Goal: Task Accomplishment & Management: Use online tool/utility

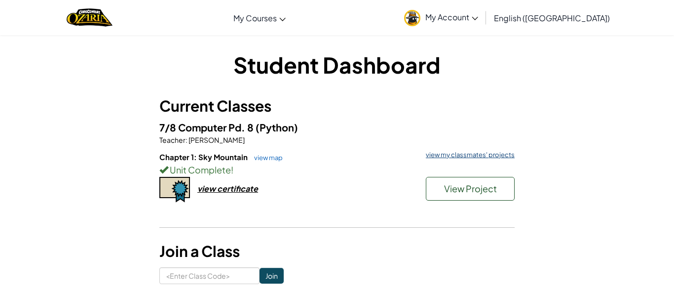
click at [450, 157] on link "view my classmates' projects" at bounding box center [468, 155] width 94 height 6
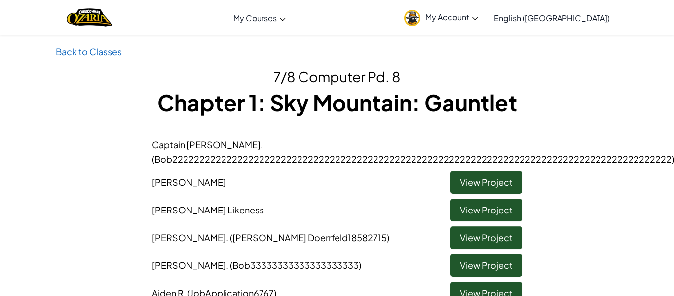
scroll to position [29, 0]
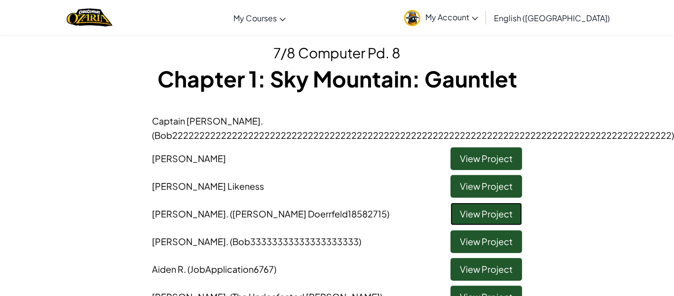
click at [479, 213] on link "View Project" at bounding box center [487, 213] width 72 height 23
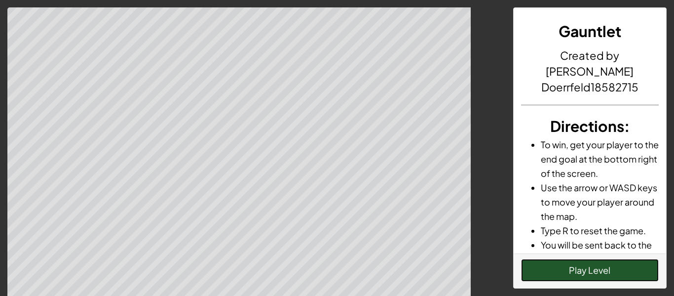
click at [583, 278] on button "Play Level" at bounding box center [590, 270] width 138 height 23
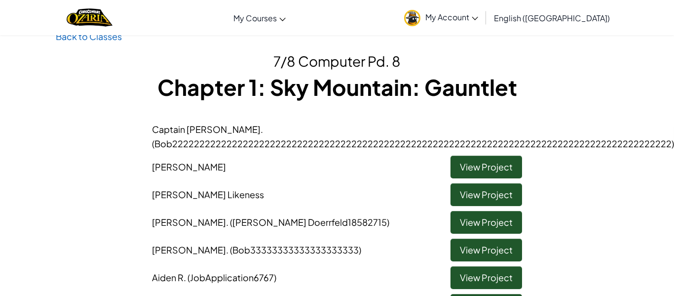
scroll to position [21, 0]
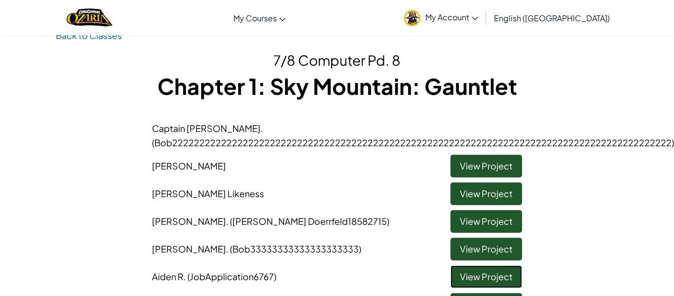
click at [502, 273] on link "View Project" at bounding box center [487, 276] width 72 height 23
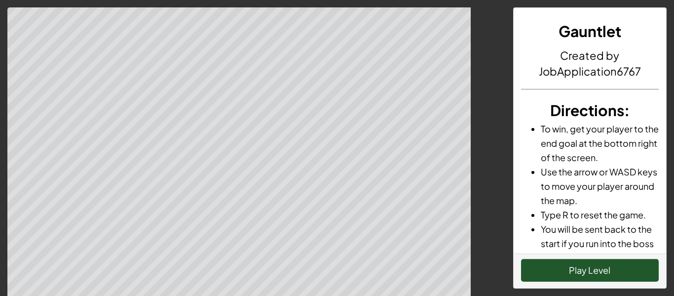
click at [515, 263] on div "Play Level" at bounding box center [590, 270] width 153 height 35
click at [520, 264] on div "Play Level" at bounding box center [590, 270] width 153 height 35
click at [526, 268] on button "Play Level" at bounding box center [590, 270] width 138 height 23
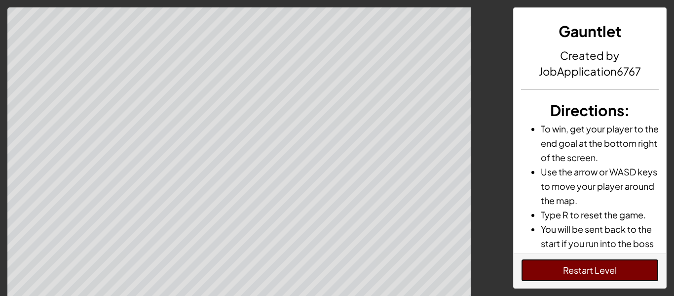
click at [601, 267] on button "Restart Level" at bounding box center [590, 270] width 138 height 23
click at [607, 272] on button "Restart Level" at bounding box center [590, 270] width 138 height 23
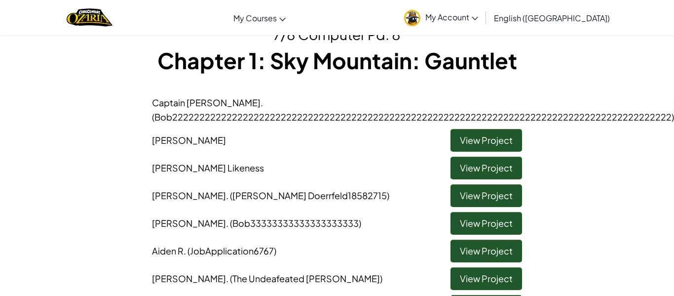
scroll to position [60, 0]
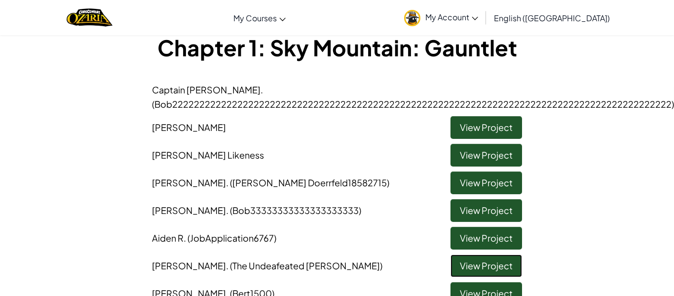
click at [467, 268] on link "View Project" at bounding box center [487, 265] width 72 height 23
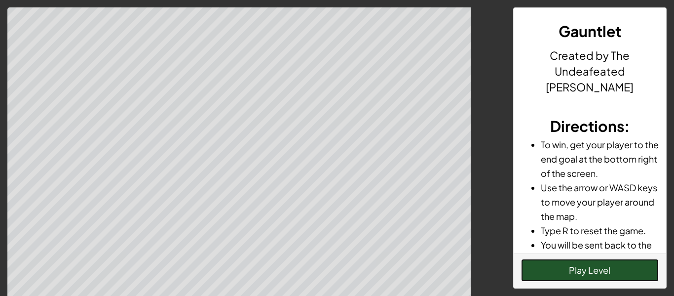
click at [563, 267] on button "Play Level" at bounding box center [590, 270] width 138 height 23
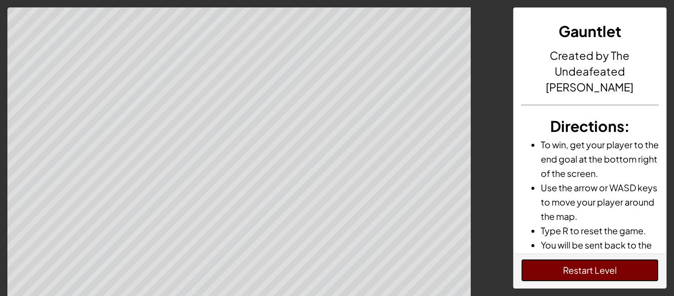
click at [587, 265] on button "Restart Level" at bounding box center [590, 270] width 138 height 23
click at [561, 264] on button "Restart Level" at bounding box center [590, 270] width 138 height 23
click at [557, 267] on button "Restart Level" at bounding box center [590, 270] width 138 height 23
click at [638, 273] on button "Restart Level" at bounding box center [590, 270] width 138 height 23
click at [644, 271] on button "Restart Level" at bounding box center [590, 270] width 138 height 23
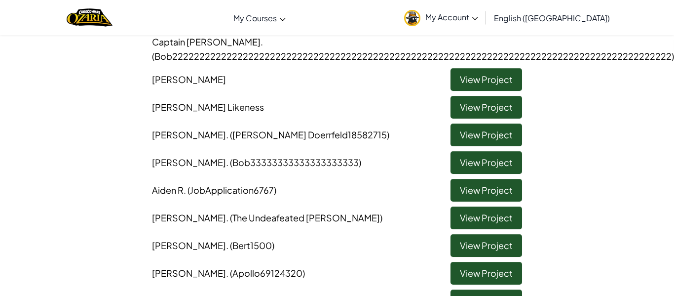
scroll to position [149, 0]
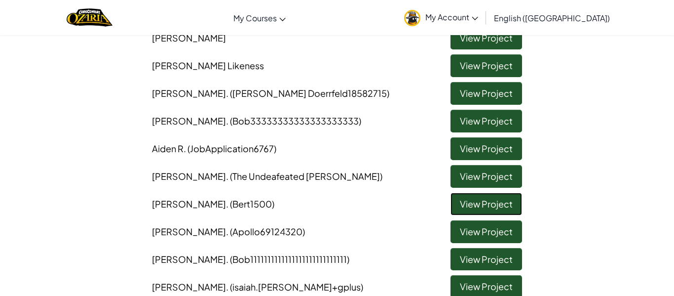
click at [497, 200] on link "View Project" at bounding box center [487, 203] width 72 height 23
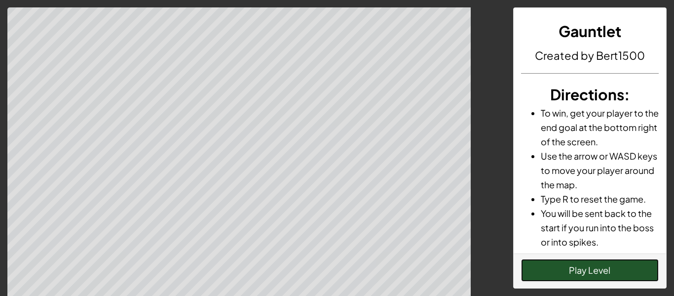
click at [621, 272] on button "Play Level" at bounding box center [590, 270] width 138 height 23
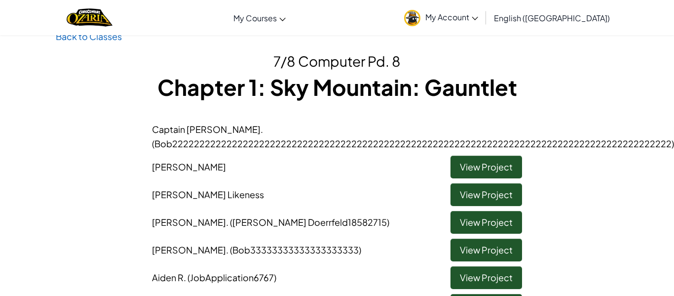
scroll to position [257, 0]
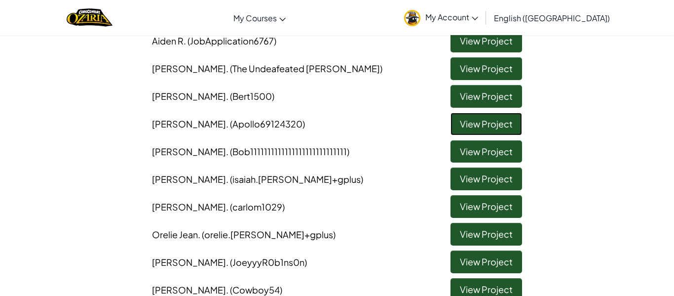
click at [473, 121] on link "View Project" at bounding box center [487, 124] width 72 height 23
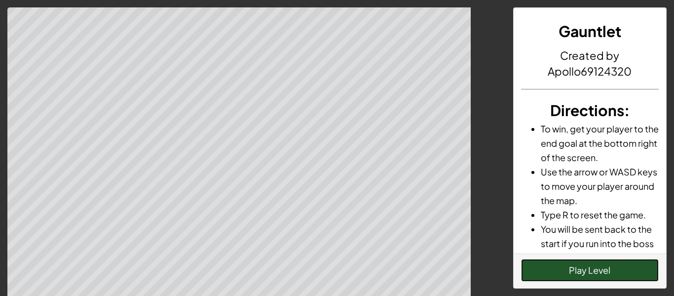
drag, startPoint x: 578, startPoint y: 297, endPoint x: 587, endPoint y: 282, distance: 17.1
click at [583, 291] on div "Gauntlet Created by Apollo69124320 Directions : To win, get your player to the …" at bounding box center [590, 155] width 169 height 296
click at [588, 264] on button "Play Level" at bounding box center [590, 270] width 138 height 23
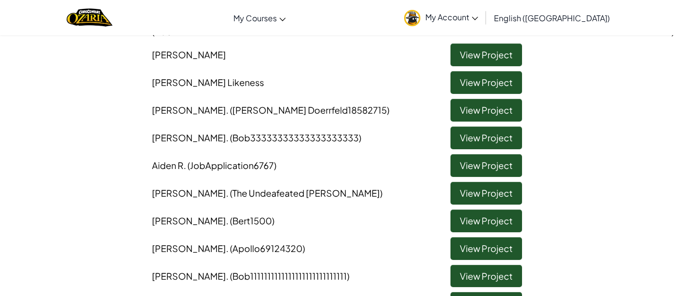
scroll to position [154, 0]
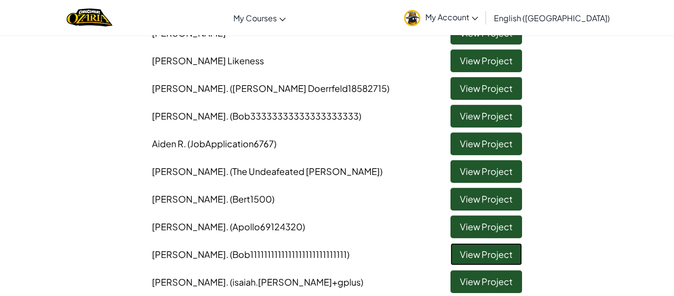
click at [464, 248] on link "View Project" at bounding box center [487, 254] width 72 height 23
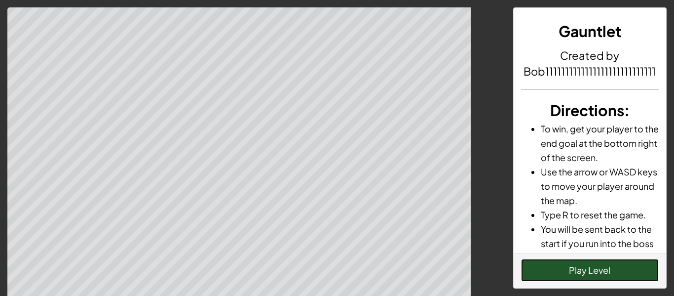
drag, startPoint x: 572, startPoint y: 280, endPoint x: 571, endPoint y: 272, distance: 8.0
click at [571, 277] on button "Play Level" at bounding box center [590, 270] width 138 height 23
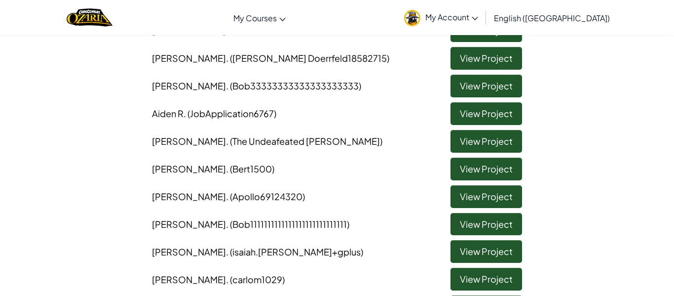
scroll to position [185, 0]
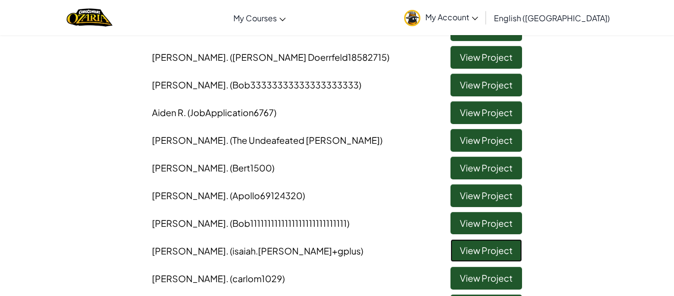
click at [482, 253] on link "View Project" at bounding box center [487, 250] width 72 height 23
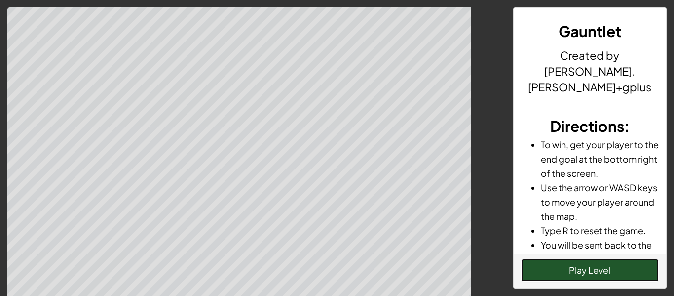
click at [609, 277] on button "Play Level" at bounding box center [590, 270] width 138 height 23
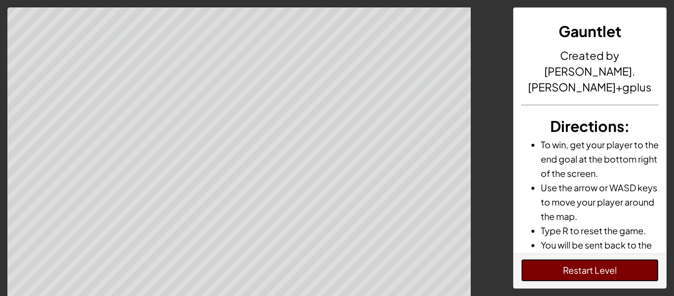
click at [592, 261] on button "Restart Level" at bounding box center [590, 270] width 138 height 23
click at [589, 271] on button "Restart Level" at bounding box center [590, 270] width 138 height 23
click at [567, 272] on button "Restart Level" at bounding box center [590, 270] width 138 height 23
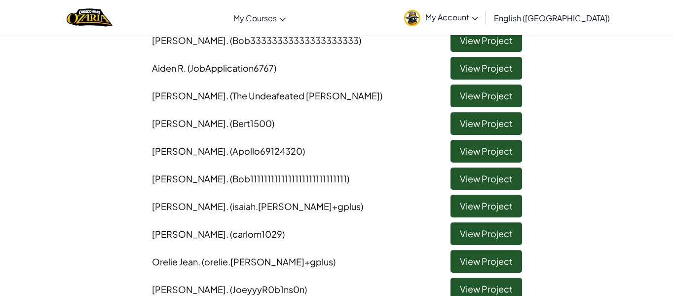
scroll to position [232, 0]
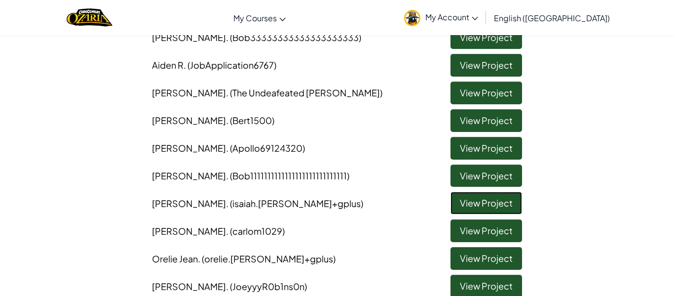
click at [463, 203] on link "View Project" at bounding box center [487, 202] width 72 height 23
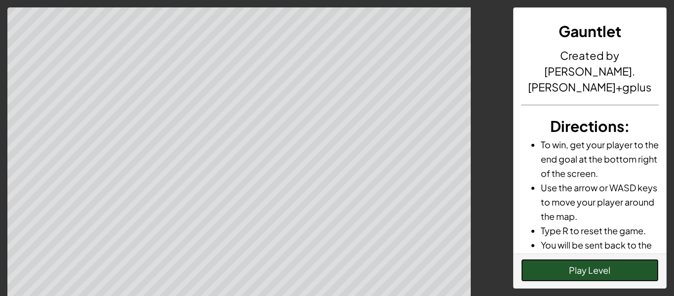
click at [619, 267] on button "Play Level" at bounding box center [590, 270] width 138 height 23
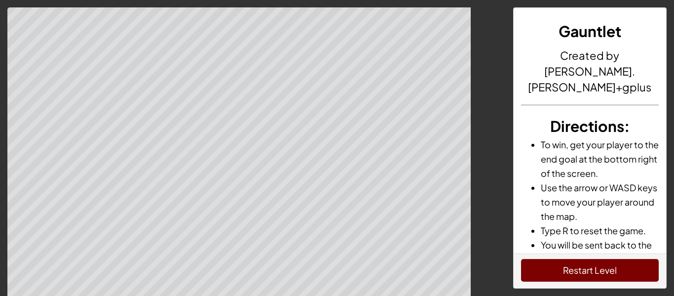
click at [310, 141] on div at bounding box center [253, 155] width 506 height 296
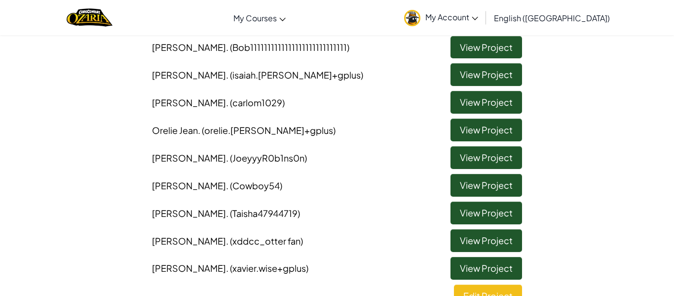
scroll to position [362, 0]
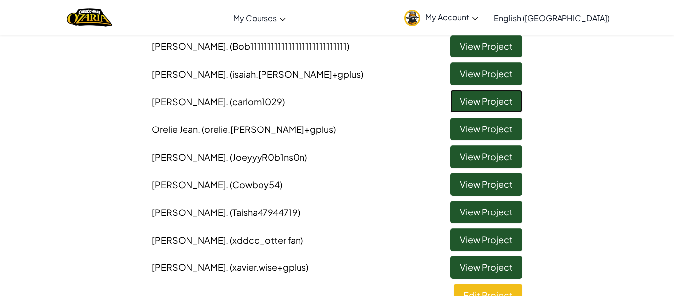
click at [466, 102] on link "View Project" at bounding box center [487, 101] width 72 height 23
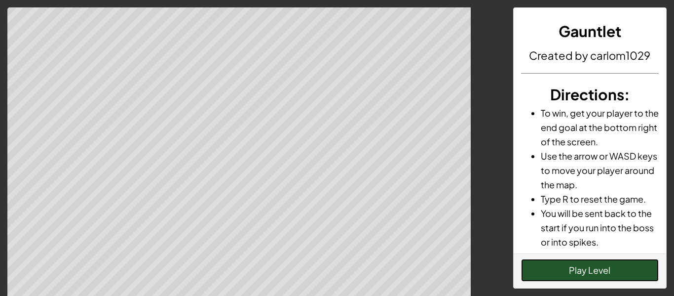
click at [636, 272] on button "Play Level" at bounding box center [590, 270] width 138 height 23
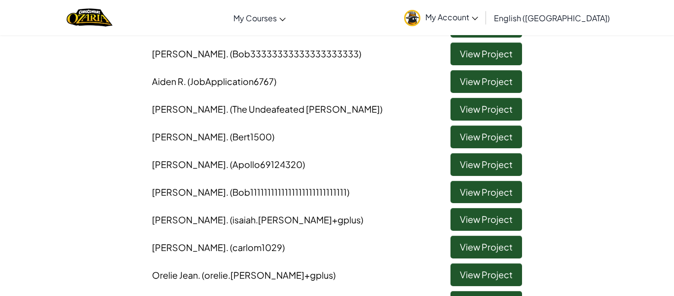
scroll to position [219, 0]
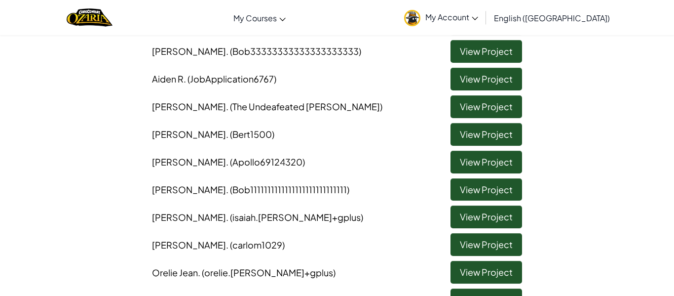
click at [523, 266] on li "Orelie Jean . (orelie.[PERSON_NAME]+gplus) View Project" at bounding box center [337, 270] width 385 height 28
click at [513, 271] on link "View Project" at bounding box center [487, 272] width 72 height 23
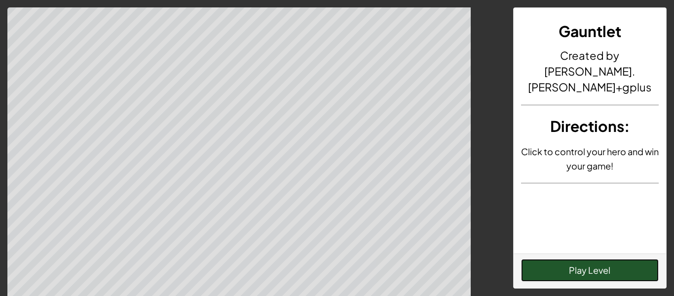
click at [560, 267] on button "Play Level" at bounding box center [590, 270] width 138 height 23
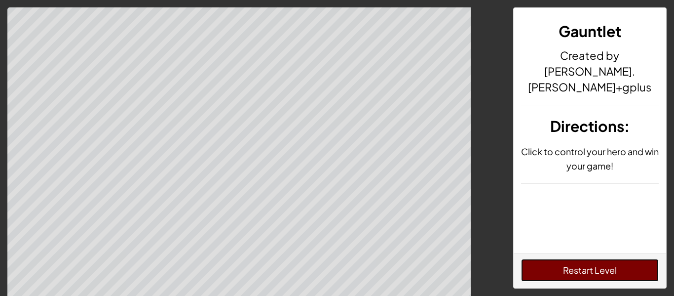
click at [557, 267] on button "Restart Level" at bounding box center [590, 270] width 138 height 23
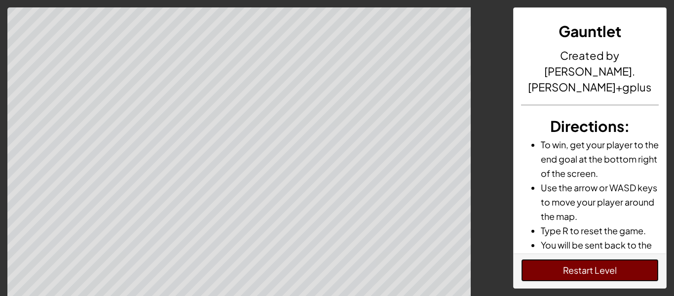
click at [610, 268] on button "Restart Level" at bounding box center [590, 270] width 138 height 23
click at [537, 277] on button "Restart Level" at bounding box center [590, 270] width 138 height 23
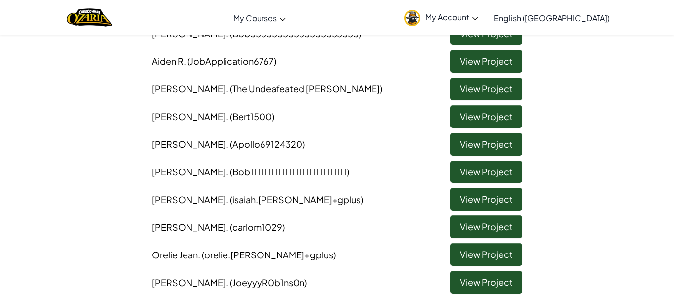
scroll to position [247, 0]
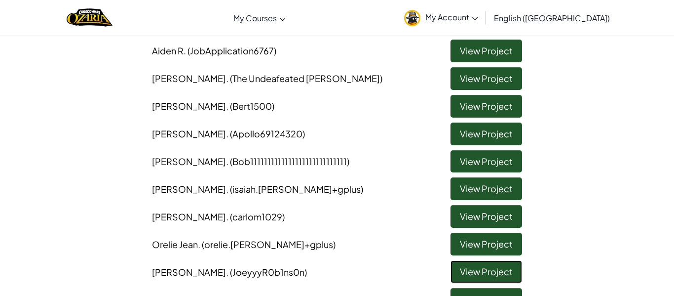
click at [490, 269] on link "View Project" at bounding box center [487, 271] width 72 height 23
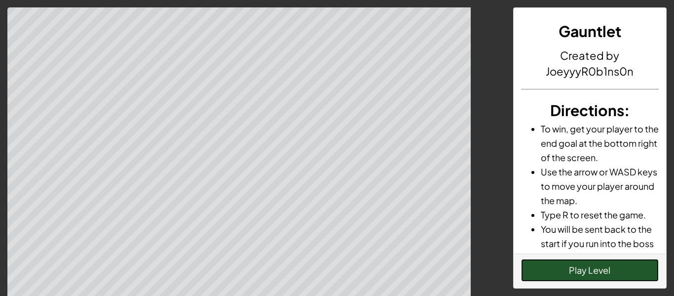
click at [643, 275] on button "Play Level" at bounding box center [590, 270] width 138 height 23
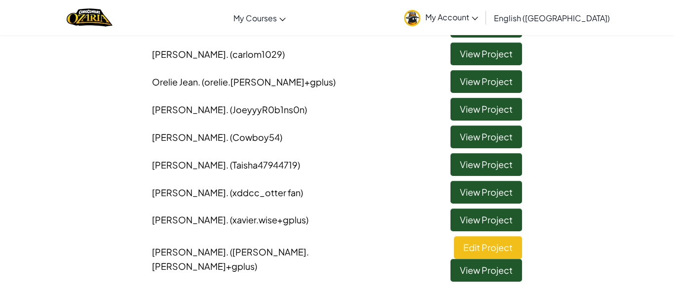
scroll to position [403, 0]
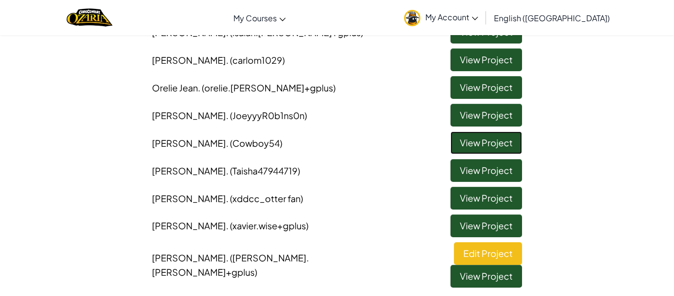
click at [477, 145] on link "View Project" at bounding box center [487, 142] width 72 height 23
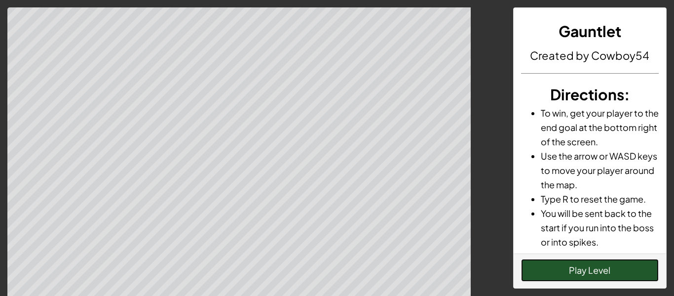
click at [538, 266] on button "Play Level" at bounding box center [590, 270] width 138 height 23
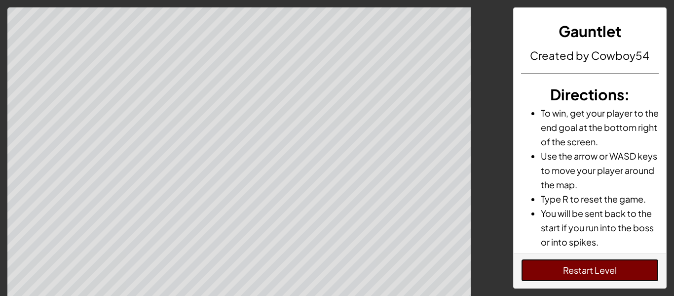
click at [553, 269] on button "Restart Level" at bounding box center [590, 270] width 138 height 23
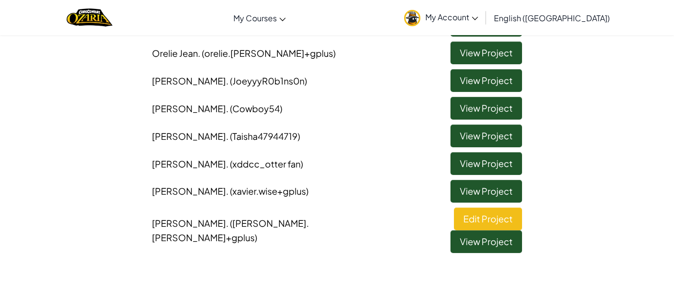
scroll to position [442, 0]
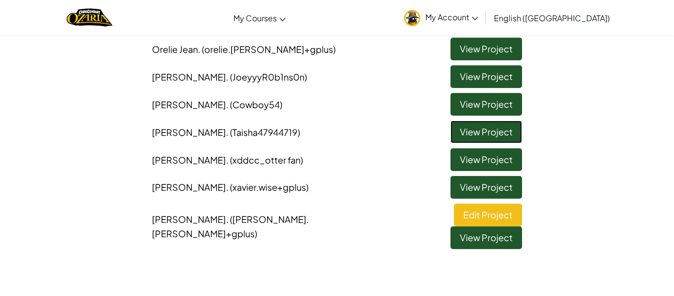
click at [490, 137] on link "View Project" at bounding box center [487, 131] width 72 height 23
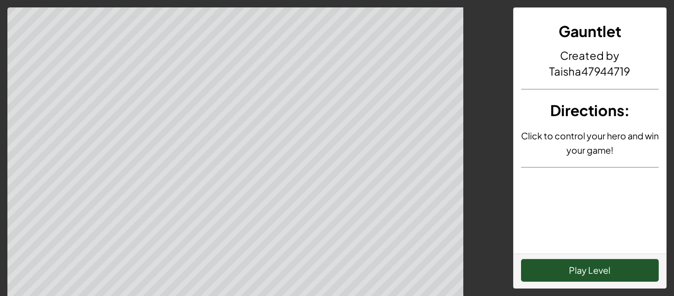
click at [587, 275] on button "Play Level" at bounding box center [590, 270] width 138 height 23
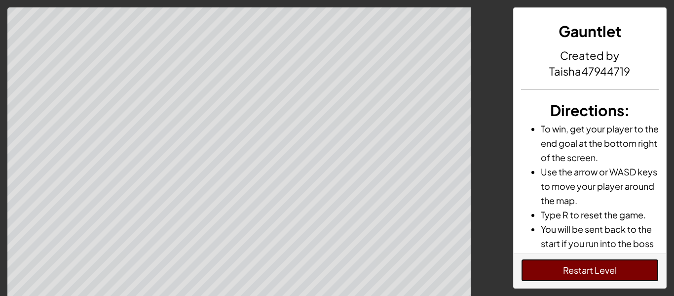
click at [590, 274] on button "Restart Level" at bounding box center [590, 270] width 138 height 23
click at [614, 266] on button "Restart Level" at bounding box center [590, 270] width 138 height 23
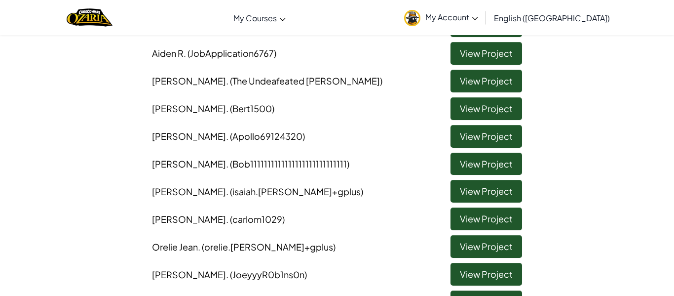
scroll to position [448, 0]
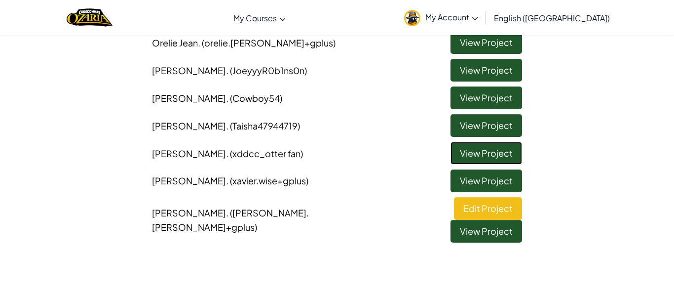
click at [487, 155] on link "View Project" at bounding box center [487, 153] width 72 height 23
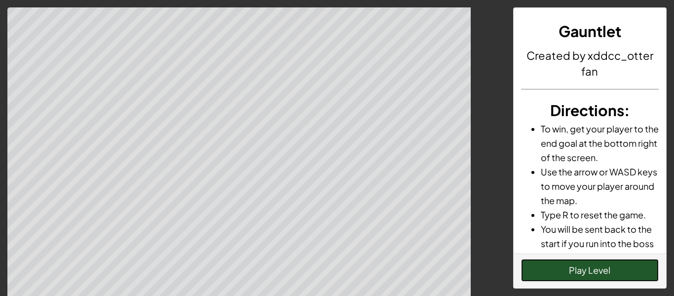
drag, startPoint x: 615, startPoint y: 269, endPoint x: 622, endPoint y: 279, distance: 11.4
click at [622, 278] on button "Play Level" at bounding box center [590, 270] width 138 height 23
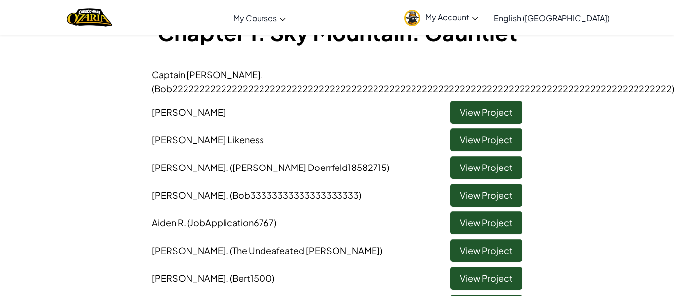
scroll to position [416, 0]
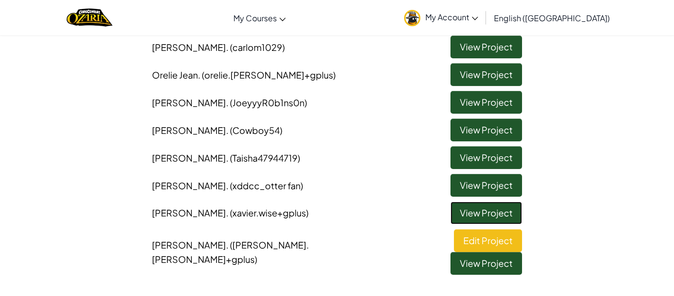
click at [504, 219] on link "View Project" at bounding box center [487, 212] width 72 height 23
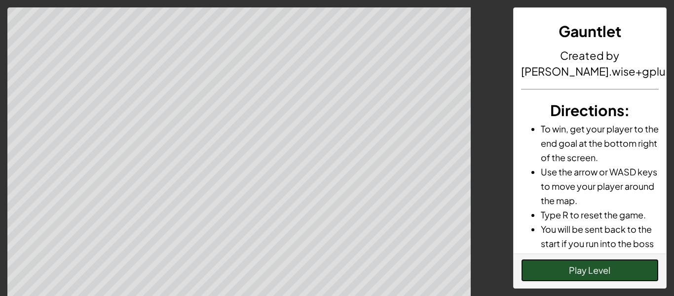
click at [537, 277] on button "Play Level" at bounding box center [590, 270] width 138 height 23
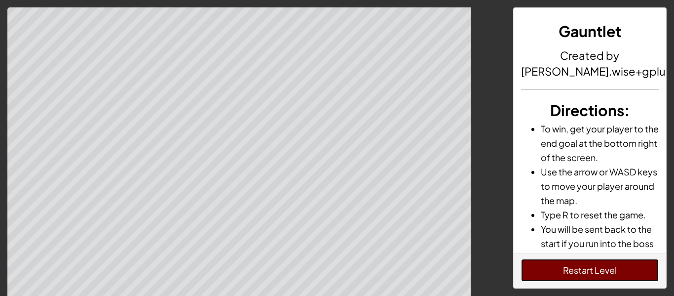
click at [645, 266] on button "Restart Level" at bounding box center [590, 270] width 138 height 23
